Goal: Information Seeking & Learning: Learn about a topic

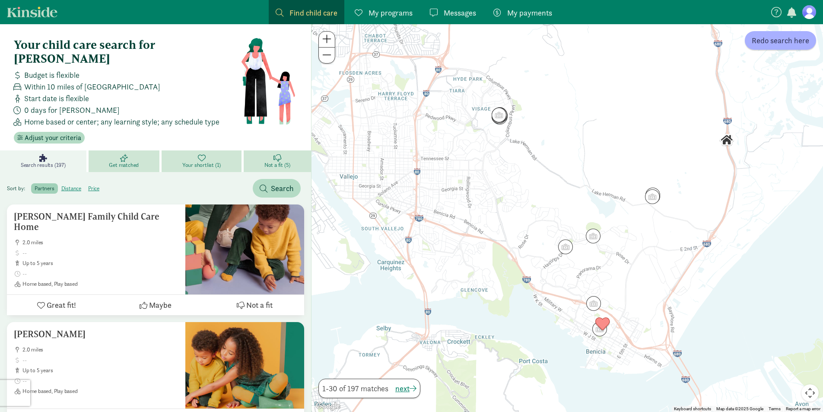
click at [310, 13] on span "Find child care" at bounding box center [313, 13] width 48 height 12
click at [322, 16] on span "Find child care" at bounding box center [313, 13] width 48 height 12
click at [275, 15] on link "Find child care Find" at bounding box center [307, 12] width 76 height 24
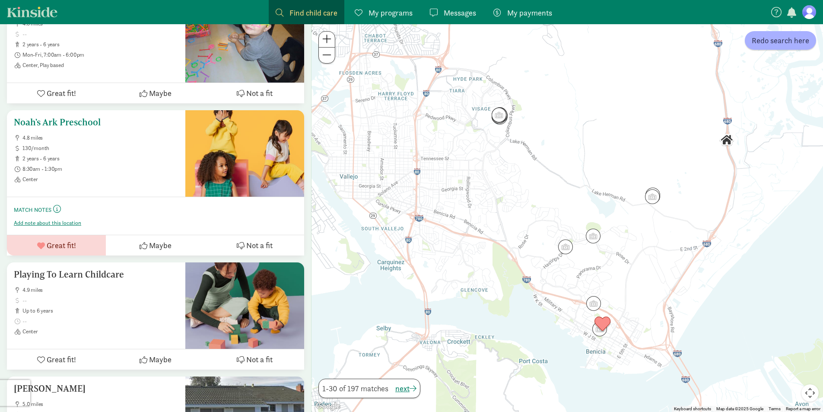
scroll to position [1037, 0]
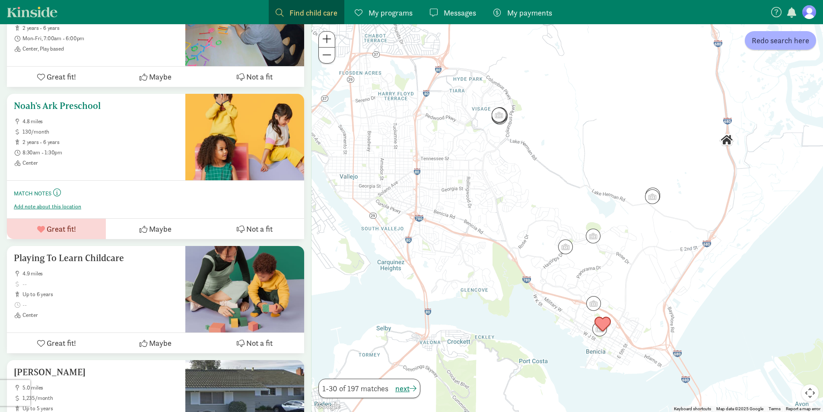
click at [121, 127] on ul "4.8 miles 130/month 2 years - 6 years 8:30am - 1:30pm Center" at bounding box center [96, 142] width 165 height 48
